Goal: Information Seeking & Learning: Learn about a topic

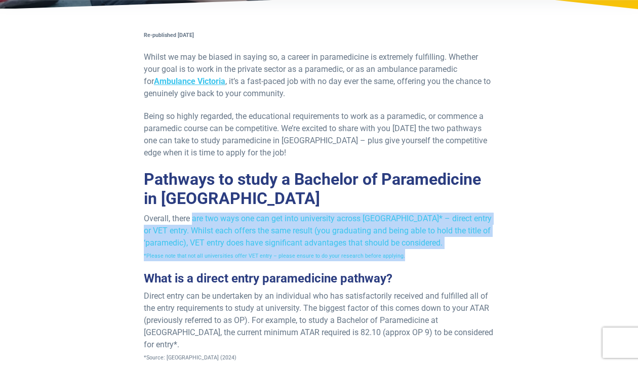
drag, startPoint x: 409, startPoint y: 250, endPoint x: 191, endPoint y: 220, distance: 219.9
click at [191, 220] on p "Overall, there are two ways one can get into university across [GEOGRAPHIC_DATA…" at bounding box center [319, 237] width 351 height 49
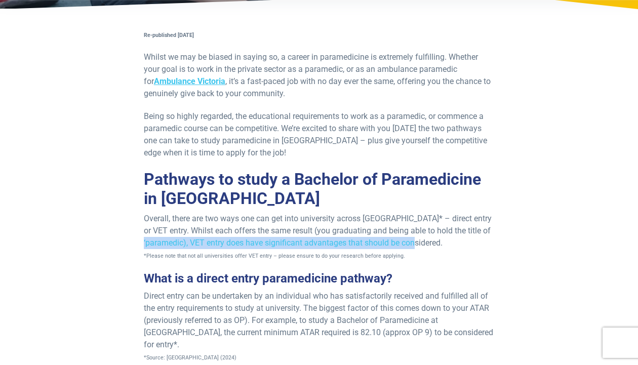
drag, startPoint x: 179, startPoint y: 243, endPoint x: 484, endPoint y: 240, distance: 305.5
click at [484, 240] on p "Overall, there are two ways one can get into university across [GEOGRAPHIC_DATA…" at bounding box center [319, 237] width 351 height 49
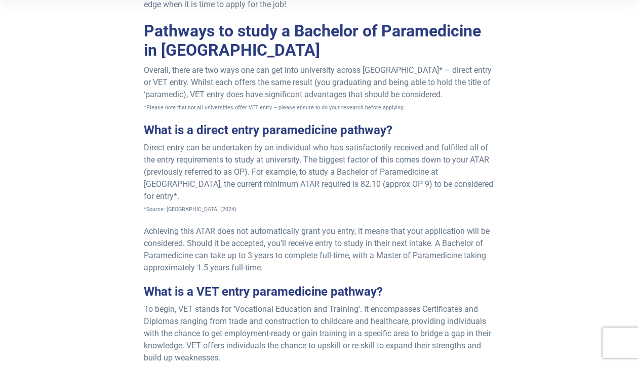
scroll to position [316, 0]
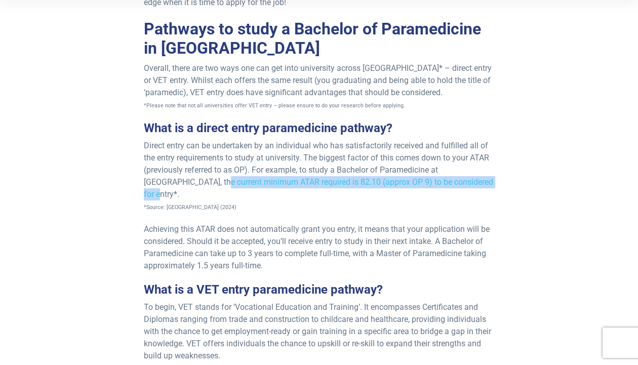
drag, startPoint x: 182, startPoint y: 181, endPoint x: 471, endPoint y: 186, distance: 289.3
click at [471, 186] on p "Direct entry can be undertaken by an individual who has satisfactorily received…" at bounding box center [319, 176] width 351 height 73
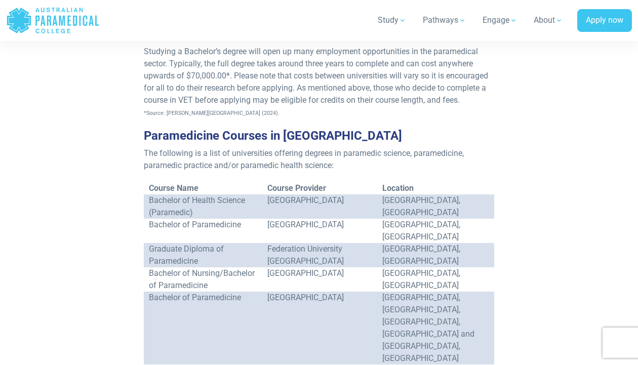
scroll to position [1023, 0]
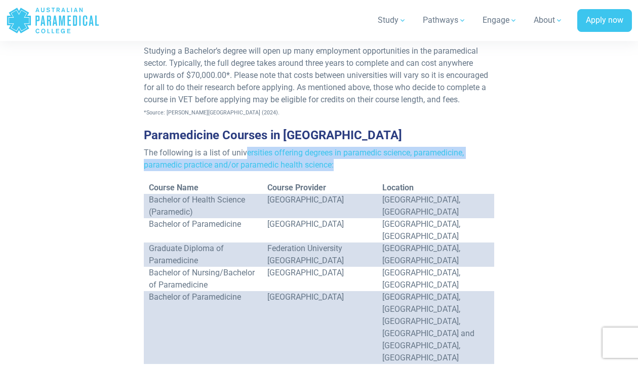
drag, startPoint x: 247, startPoint y: 140, endPoint x: 391, endPoint y: 151, distance: 143.8
click at [391, 151] on p "The following is a list of universities offering degrees in paramedic science, …" at bounding box center [319, 159] width 351 height 24
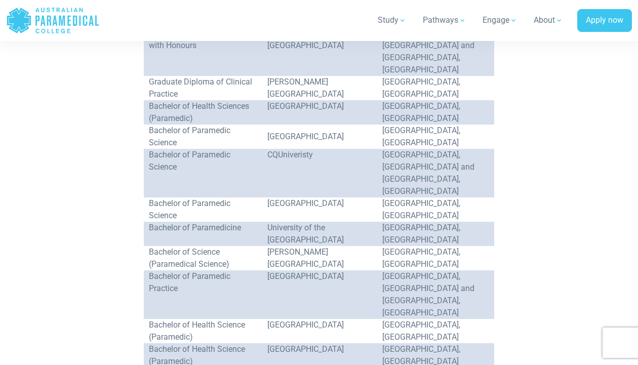
scroll to position [1438, 0]
